Goal: Task Accomplishment & Management: Use online tool/utility

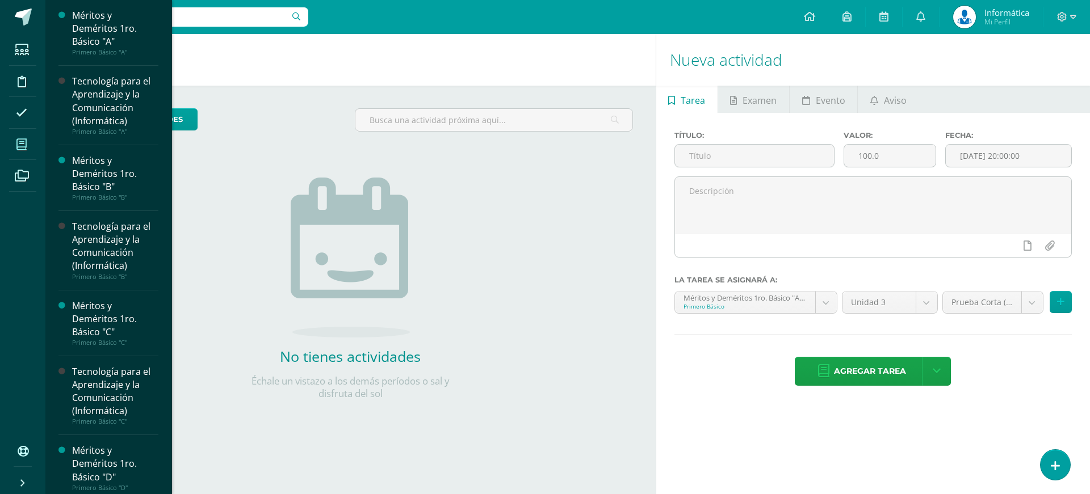
click at [27, 150] on span at bounding box center [22, 145] width 26 height 26
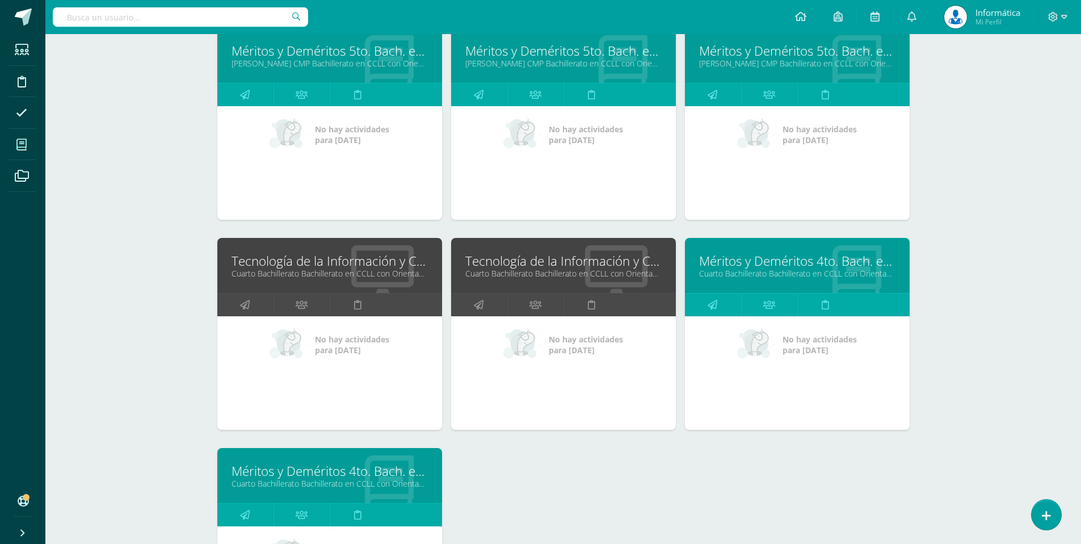
scroll to position [3977, 0]
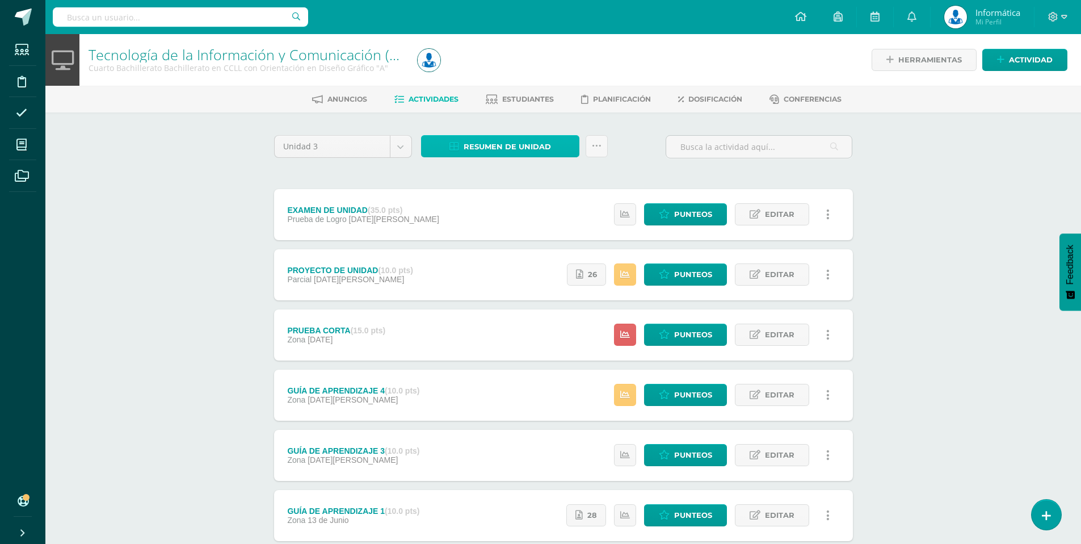
click at [512, 145] on span "Resumen de unidad" at bounding box center [507, 146] width 87 height 21
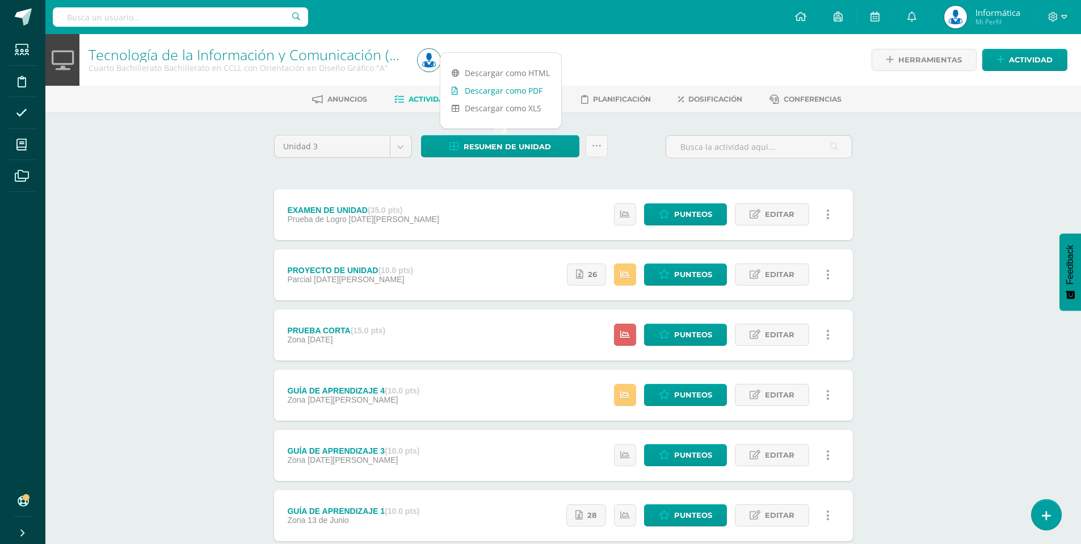
click at [507, 91] on link "Descargar como PDF" at bounding box center [500, 91] width 121 height 18
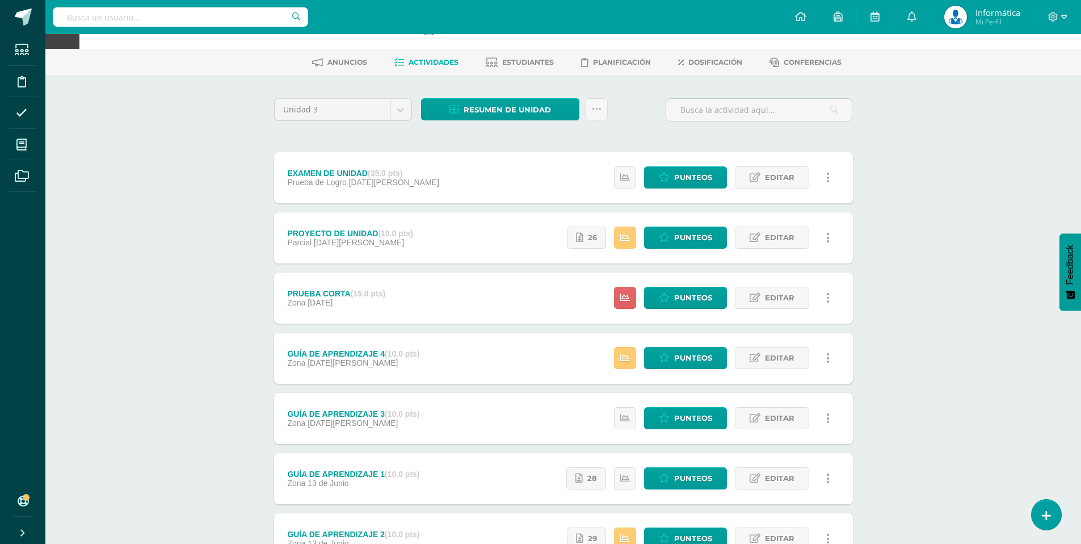
scroll to position [133, 0]
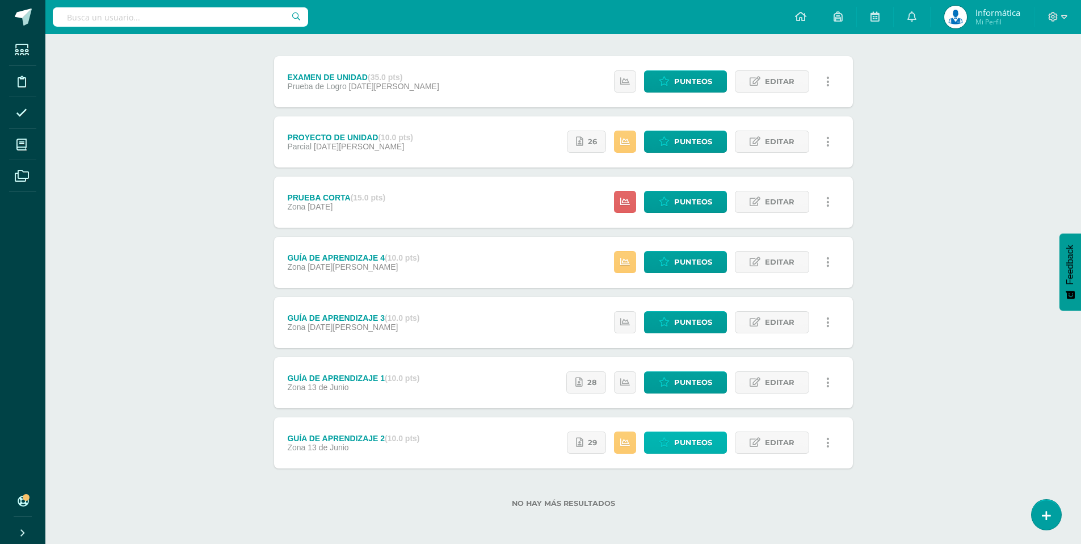
click at [691, 438] on span "Punteos" at bounding box center [693, 442] width 38 height 21
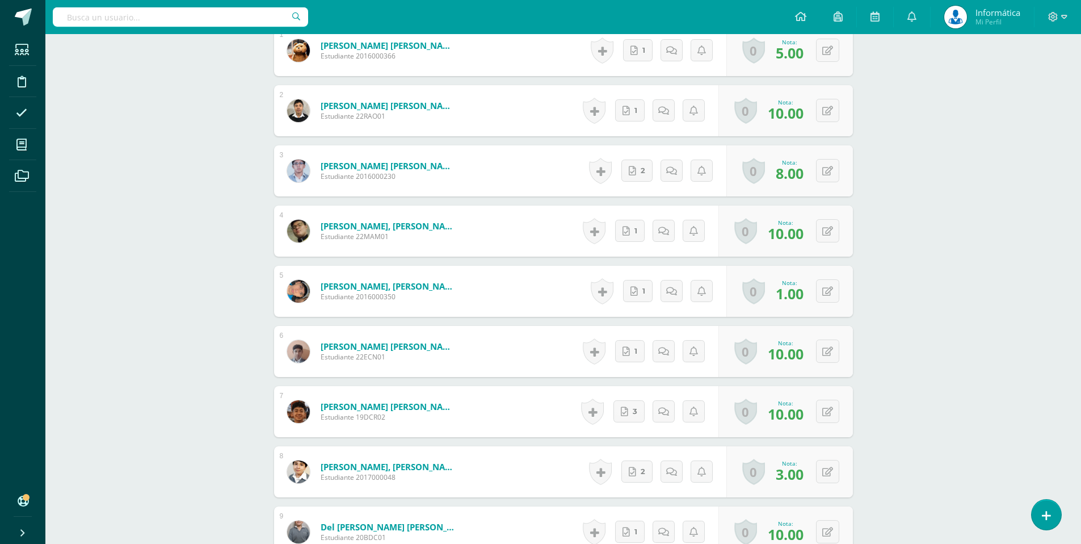
scroll to position [385, 0]
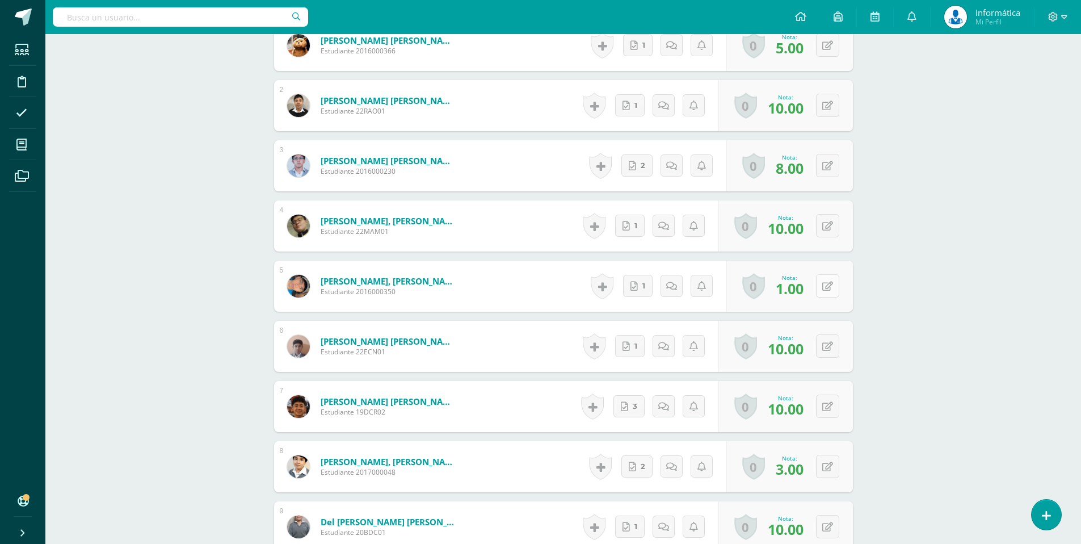
click at [831, 283] on icon at bounding box center [827, 286] width 11 height 10
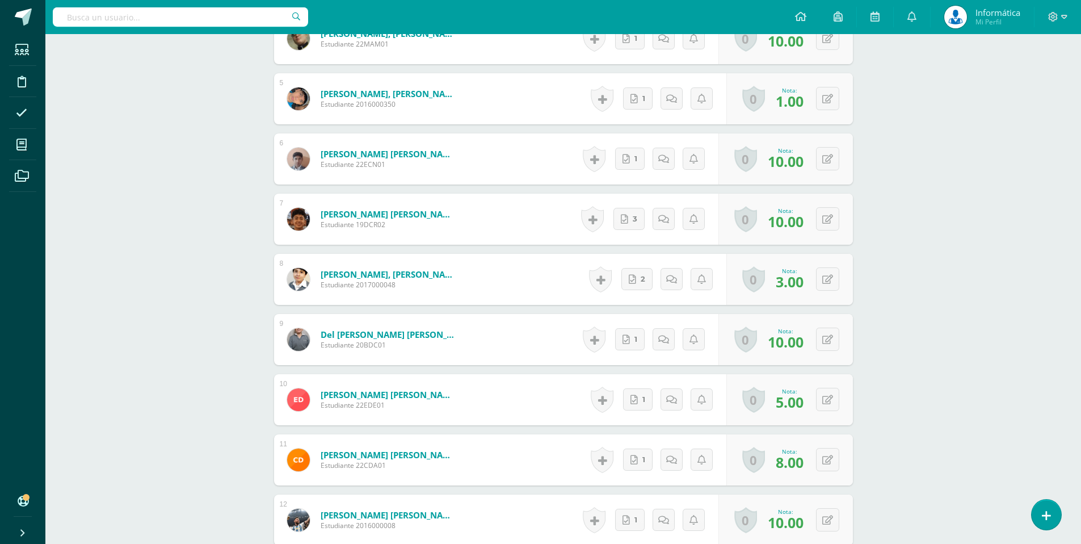
scroll to position [573, 0]
click at [831, 278] on icon at bounding box center [827, 279] width 11 height 10
type input "4"
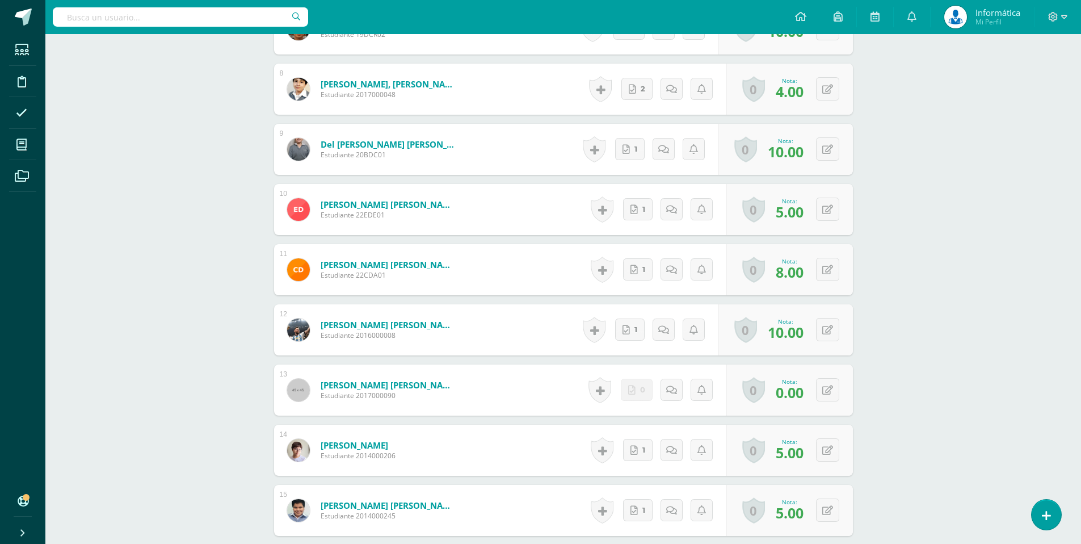
scroll to position [760, 0]
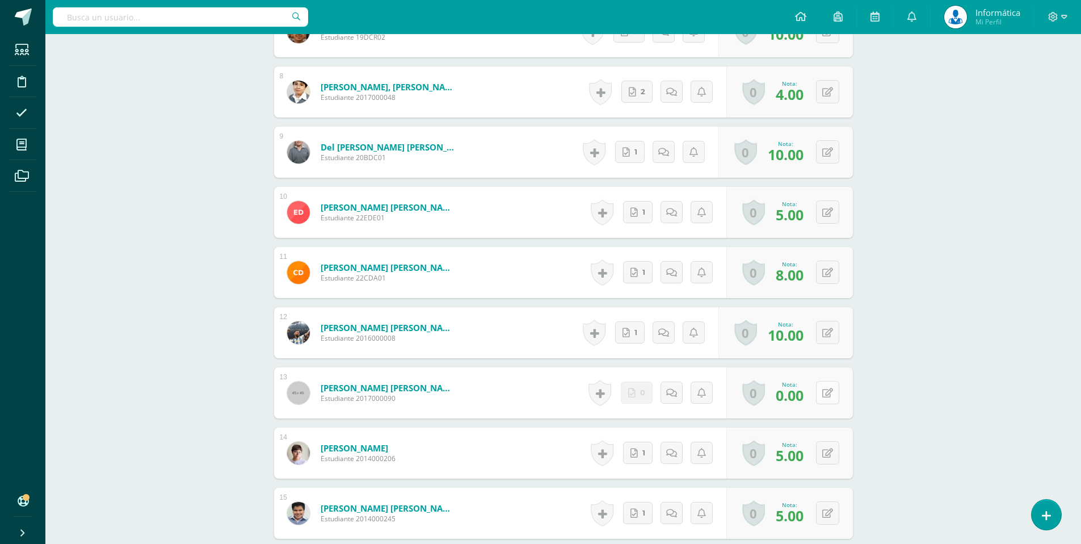
click at [825, 393] on button at bounding box center [827, 392] width 23 height 23
type input "8"
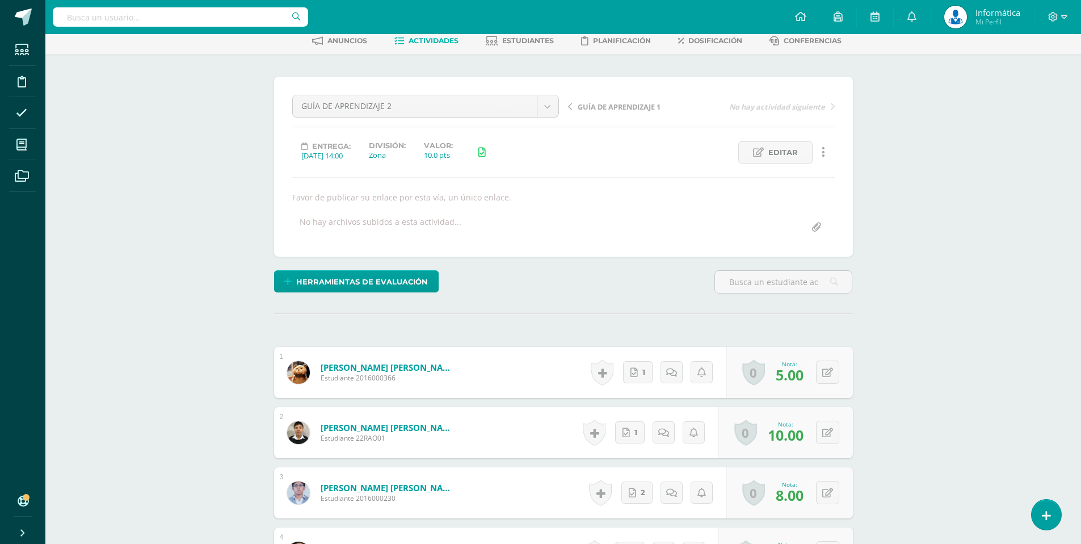
scroll to position [0, 0]
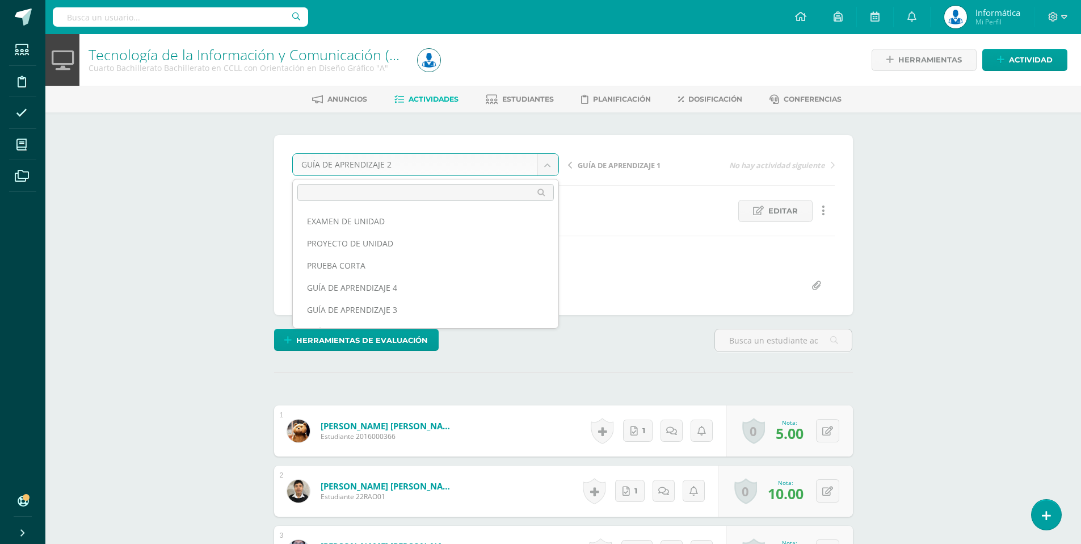
scroll to position [37, 0]
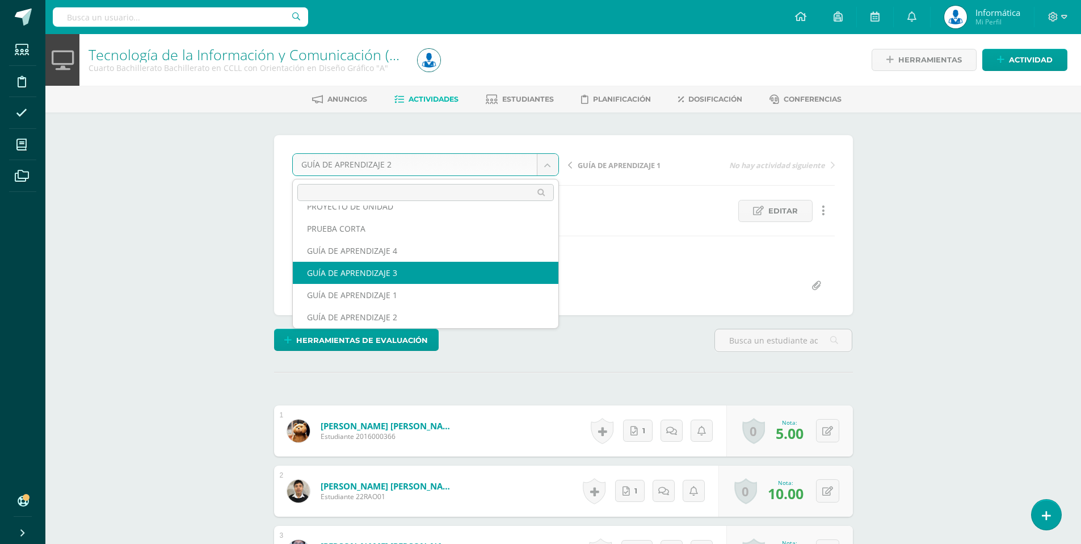
select select "/dashboard/teacher/grade-activity/176426/"
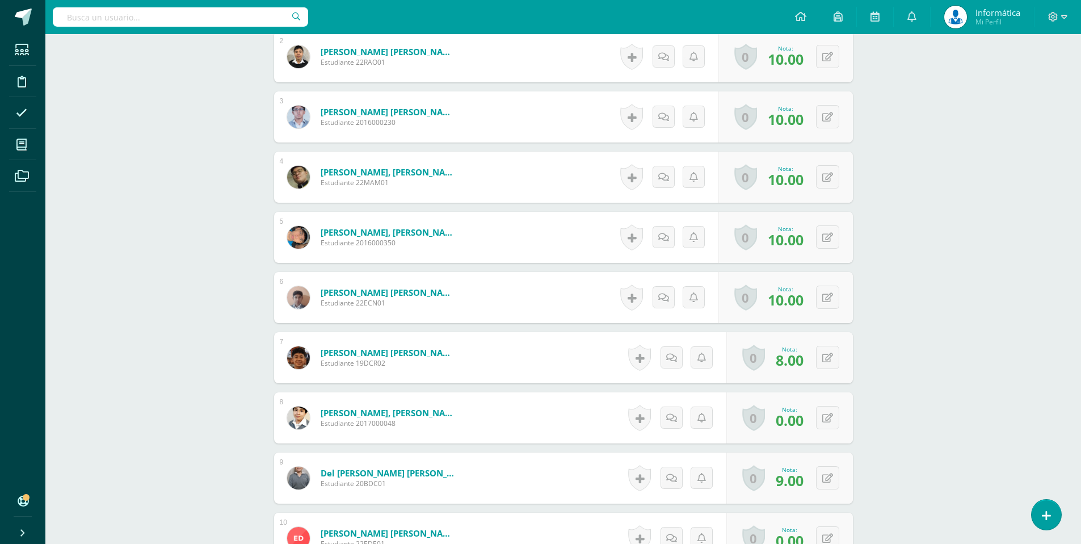
scroll to position [426, 0]
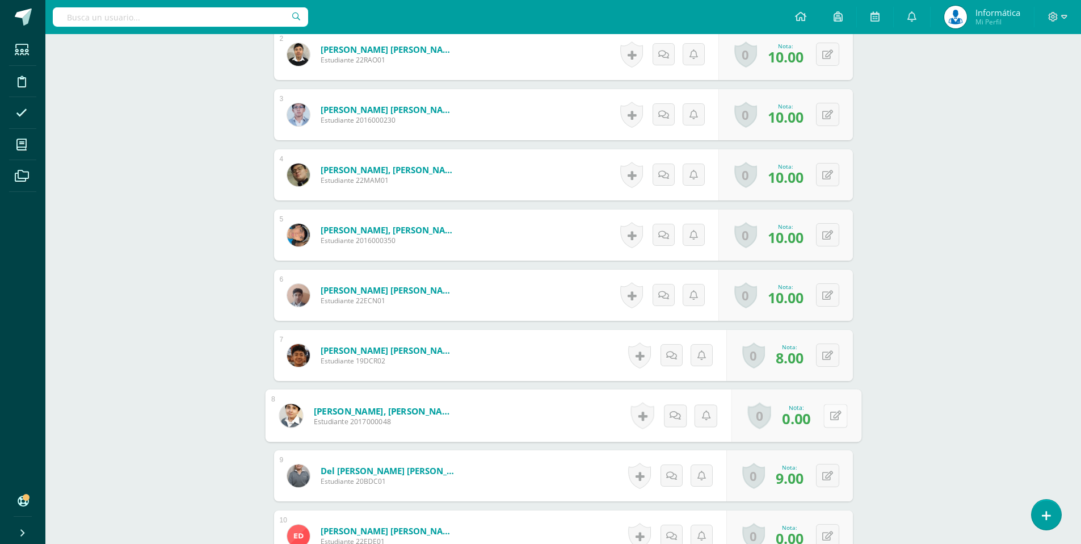
click at [830, 414] on icon at bounding box center [835, 415] width 11 height 10
type input "8"
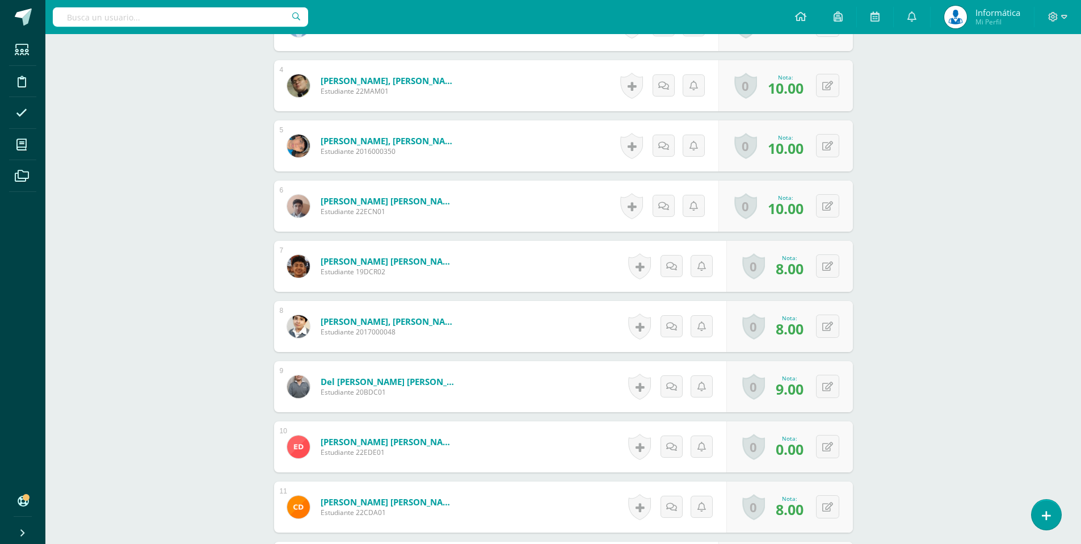
scroll to position [518, 0]
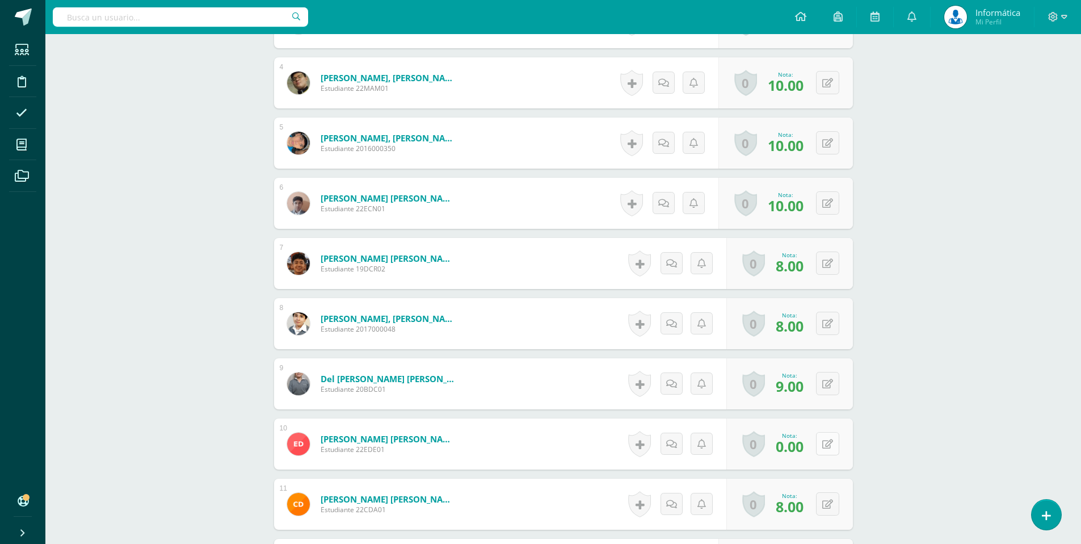
click at [827, 444] on button at bounding box center [827, 443] width 23 height 23
type input "8"
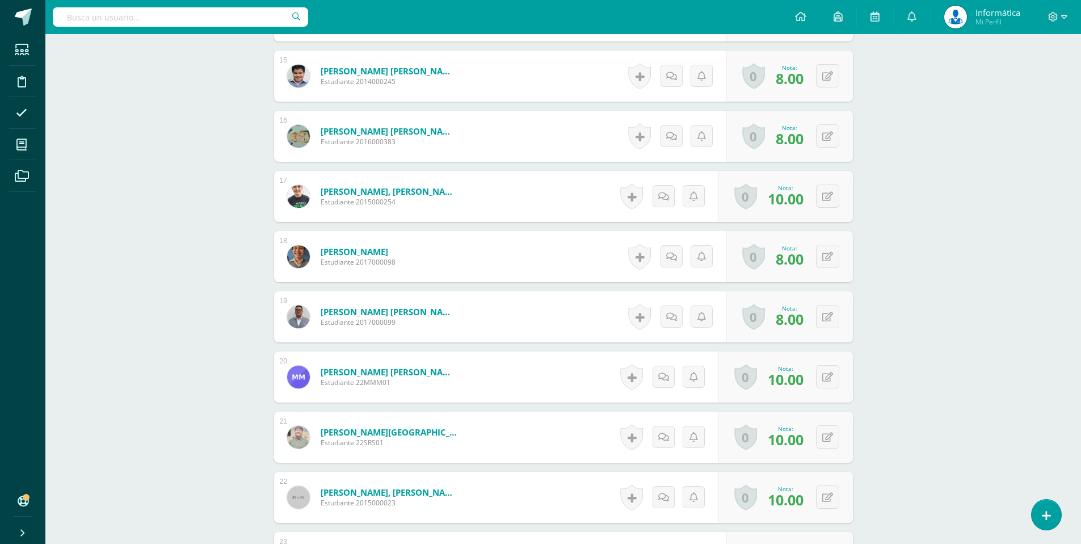
scroll to position [0, 0]
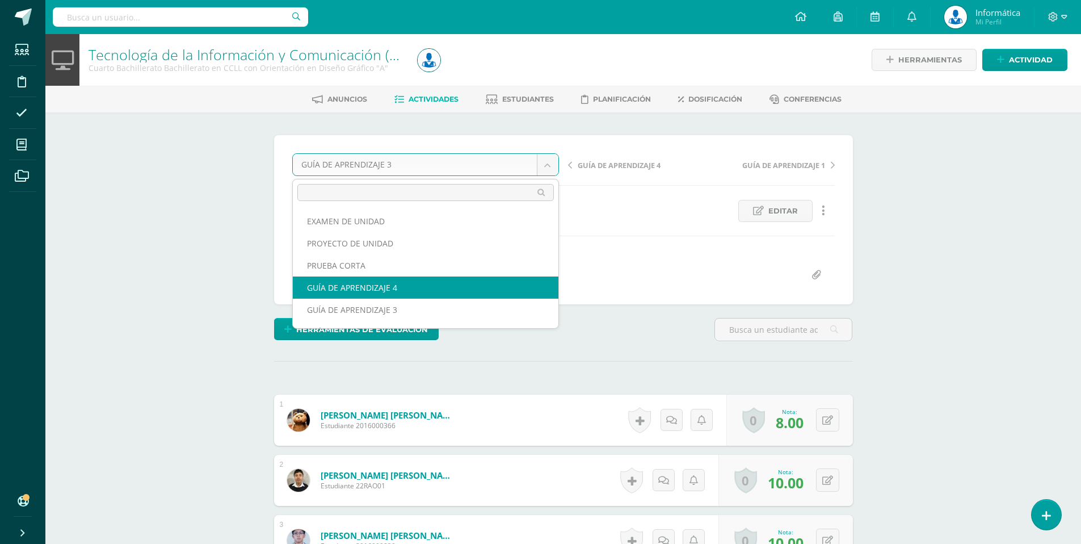
select select "/dashboard/teacher/grade-activity/176427/"
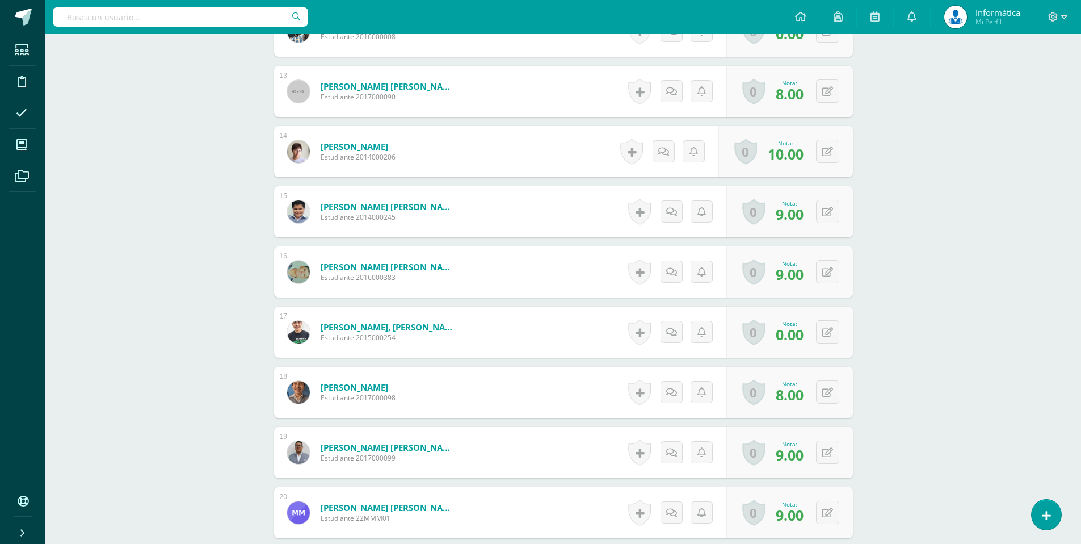
scroll to position [1058, 0]
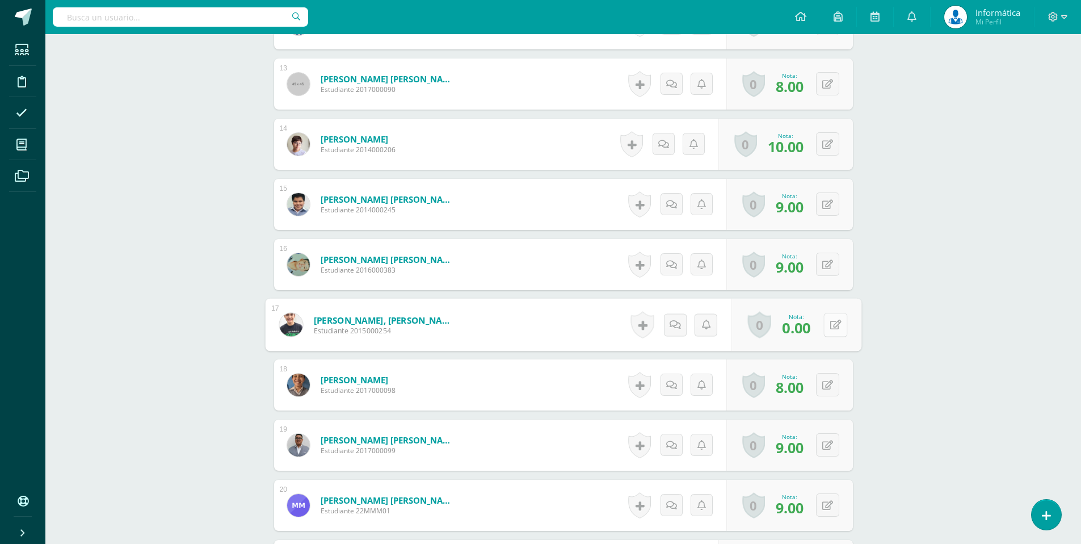
click at [828, 326] on button at bounding box center [835, 325] width 24 height 24
type input "10"
click at [801, 331] on icon at bounding box center [805, 328] width 10 height 10
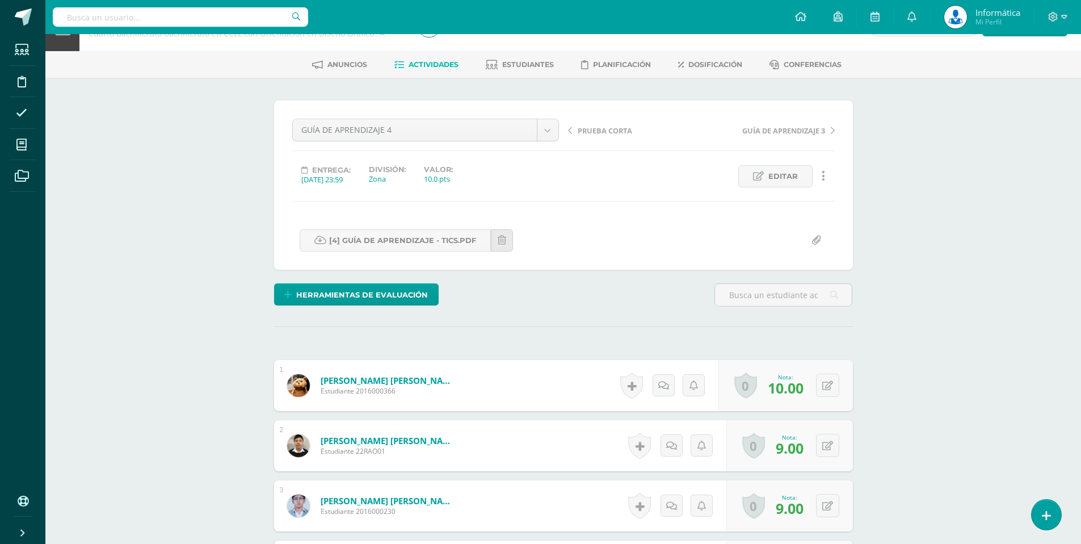
scroll to position [32, 0]
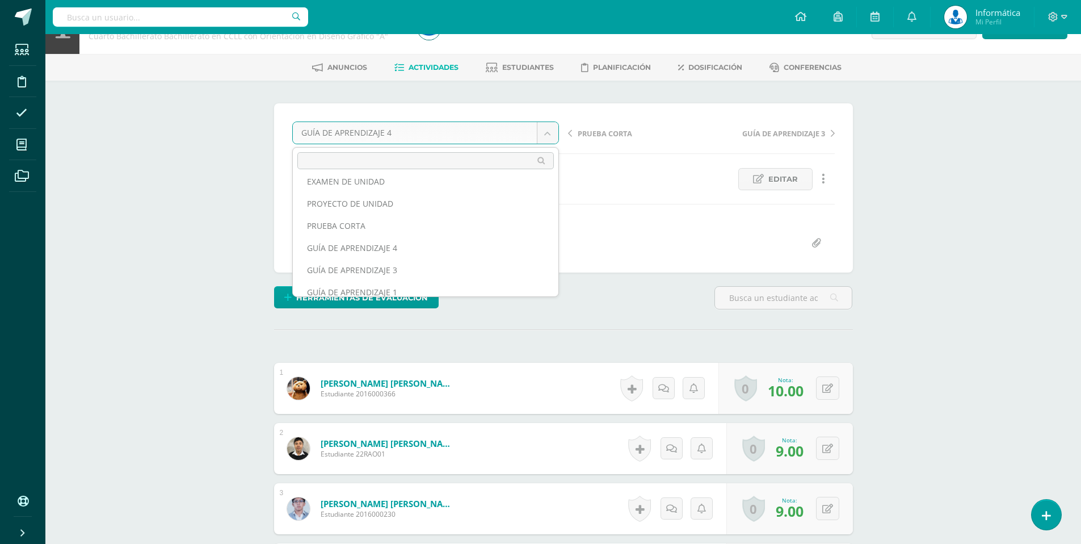
scroll to position [9, 0]
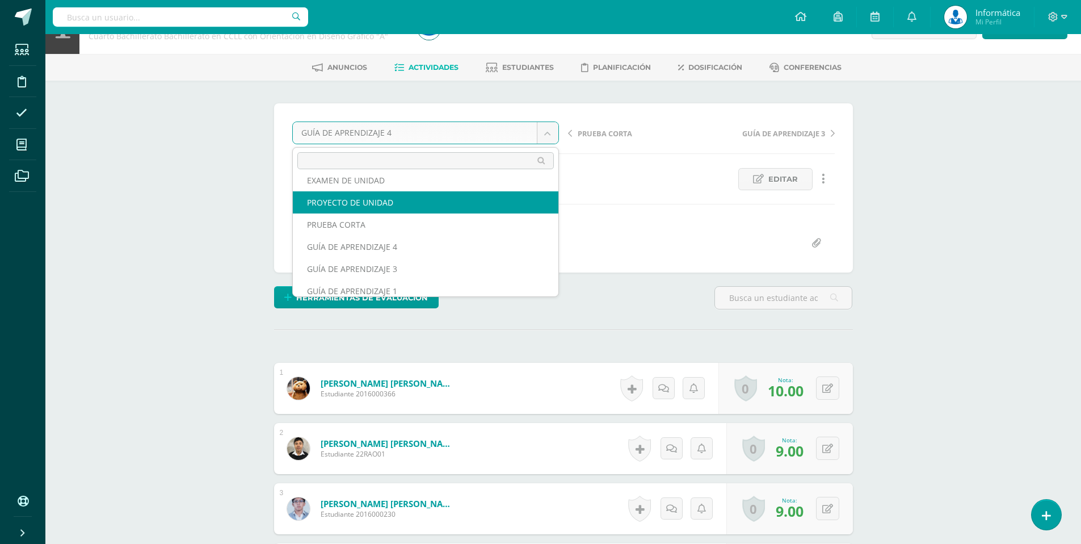
select select "/dashboard/teacher/grade-activity/176429/"
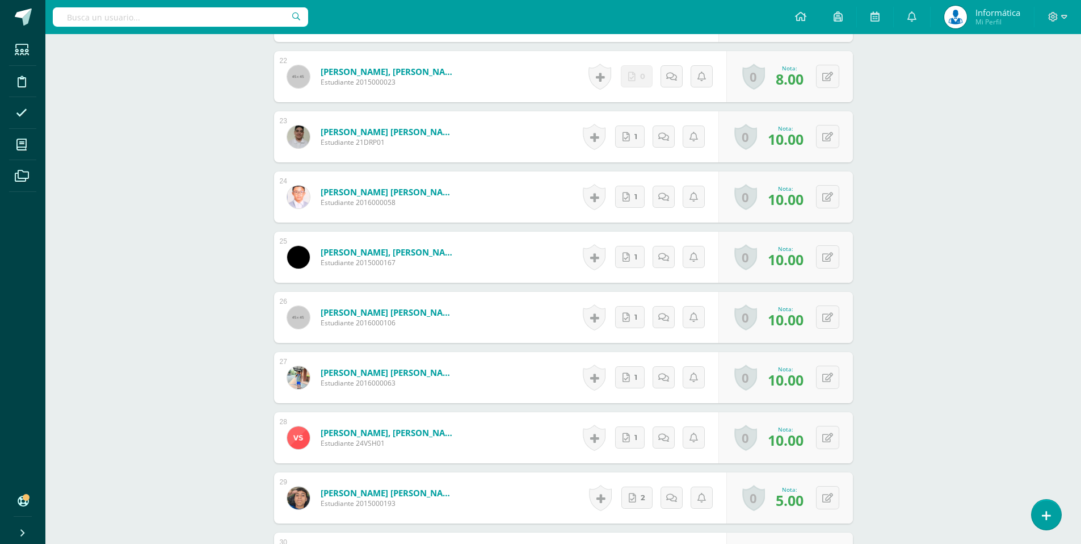
scroll to position [1589, 0]
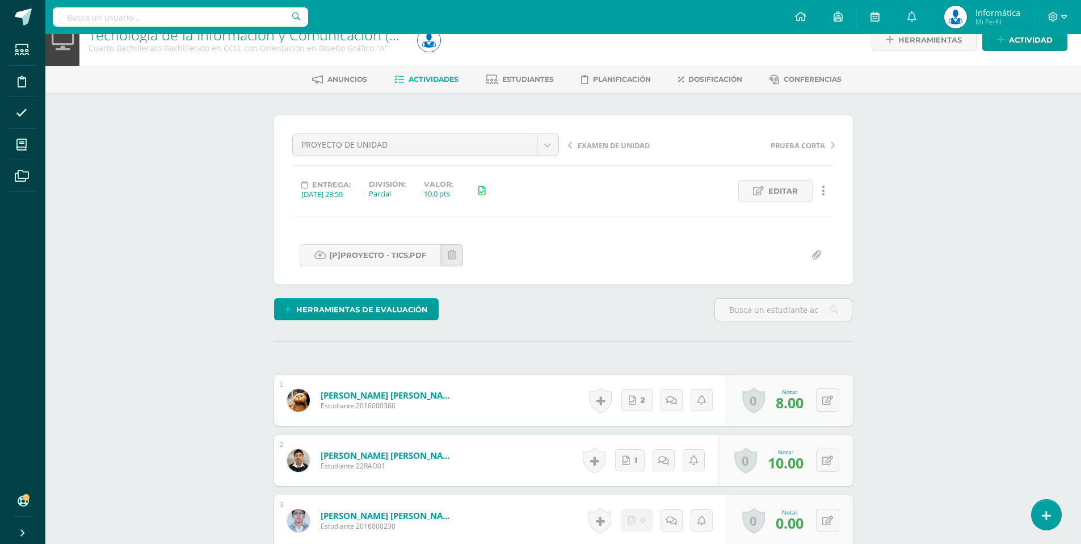
scroll to position [0, 0]
